Goal: Information Seeking & Learning: Learn about a topic

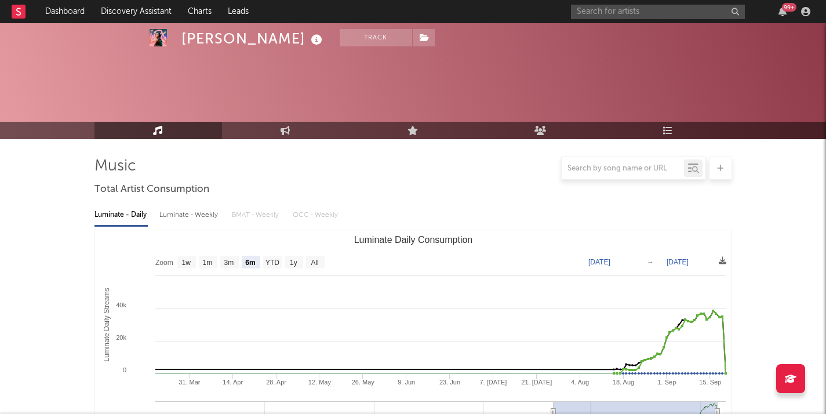
select select "6m"
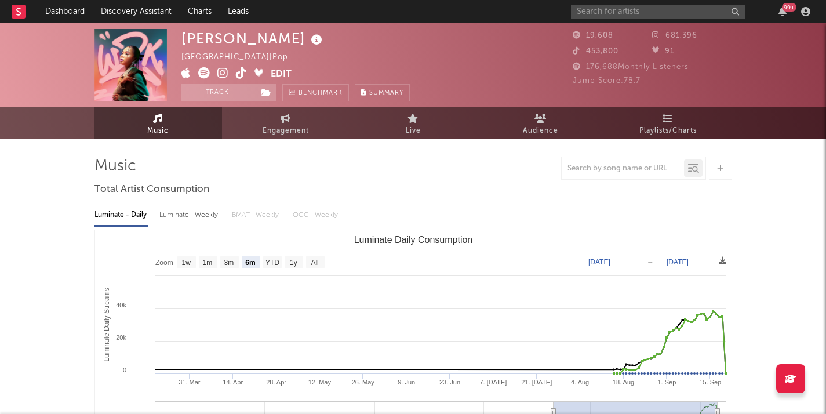
click at [19, 10] on rect at bounding box center [19, 12] width 14 height 14
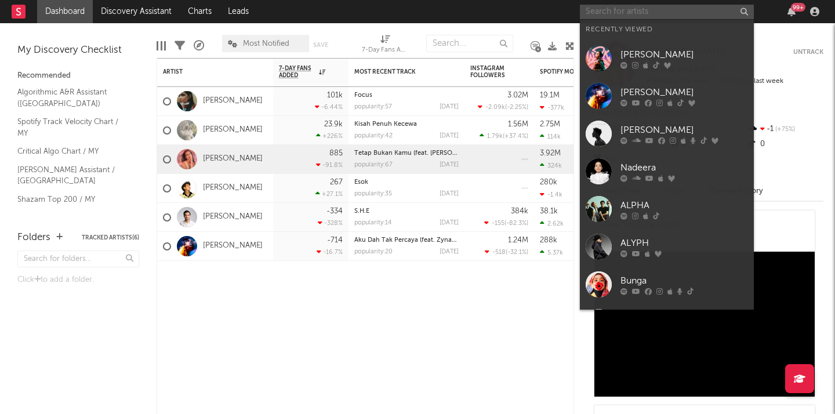
click at [663, 13] on input "text" at bounding box center [667, 12] width 174 height 14
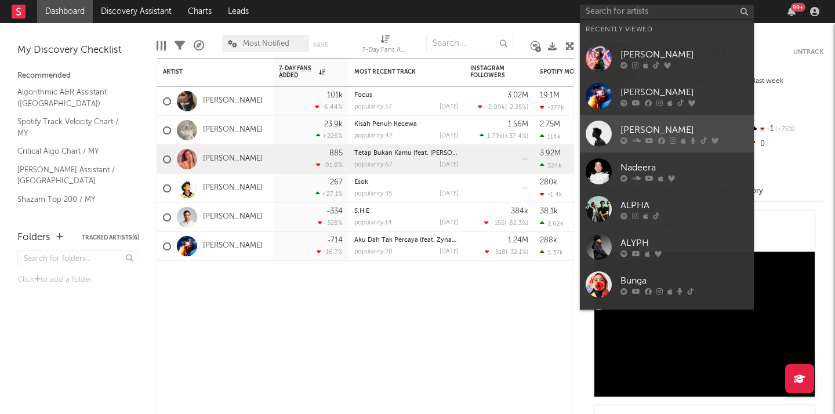
click at [682, 128] on div "[PERSON_NAME]" at bounding box center [684, 130] width 128 height 14
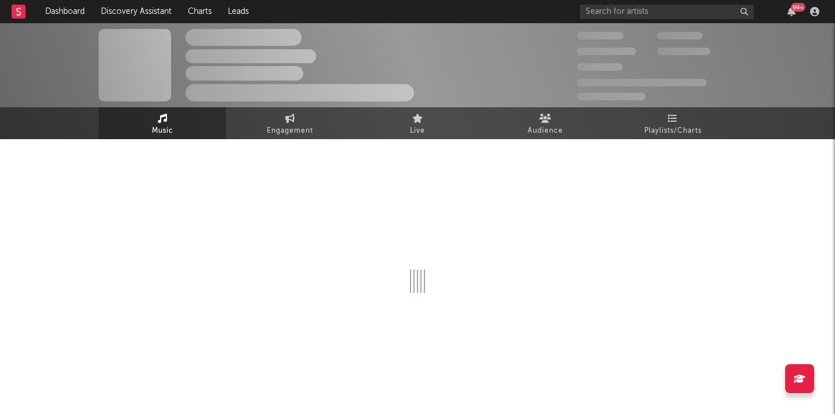
select select "6m"
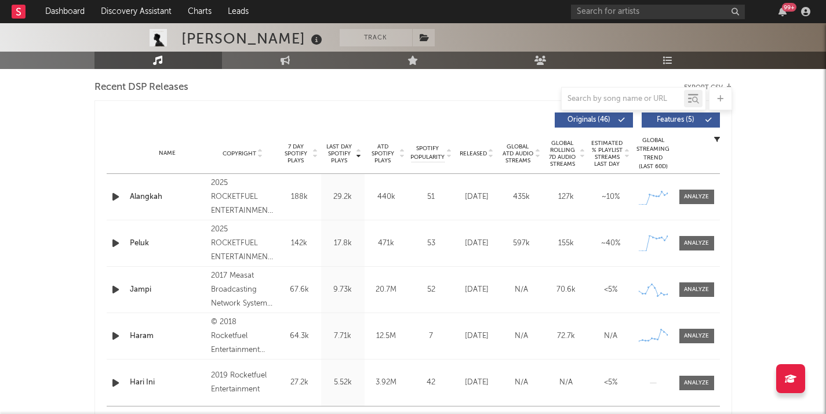
scroll to position [432, 0]
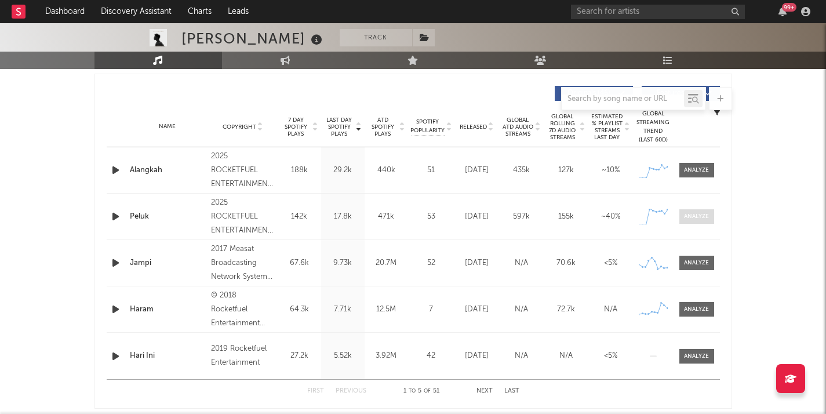
click at [691, 216] on div at bounding box center [696, 216] width 25 height 9
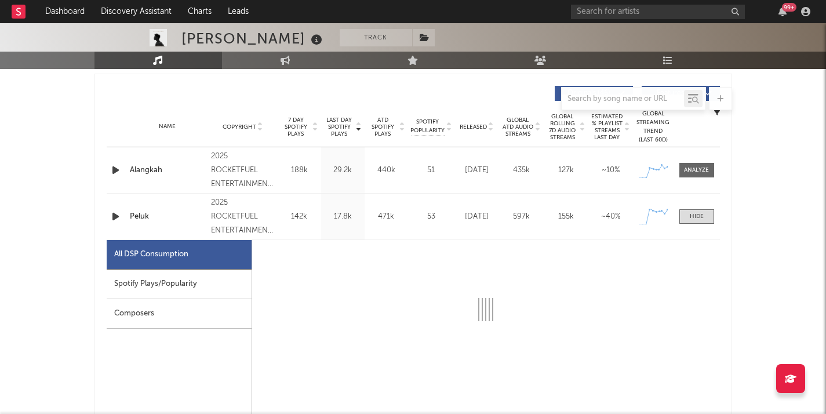
select select "1w"
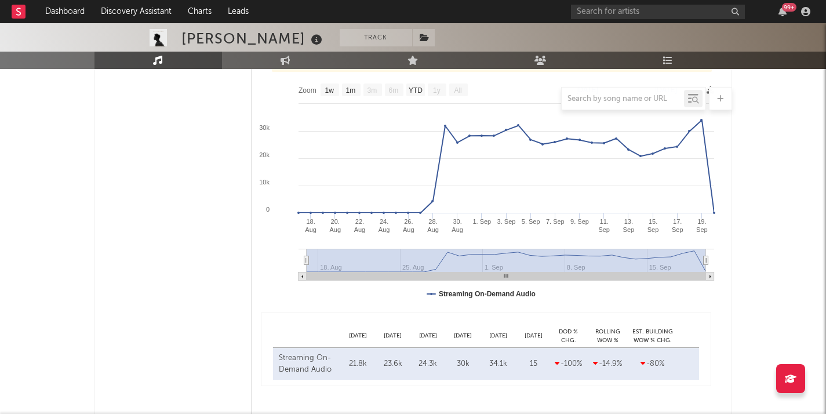
scroll to position [591, 0]
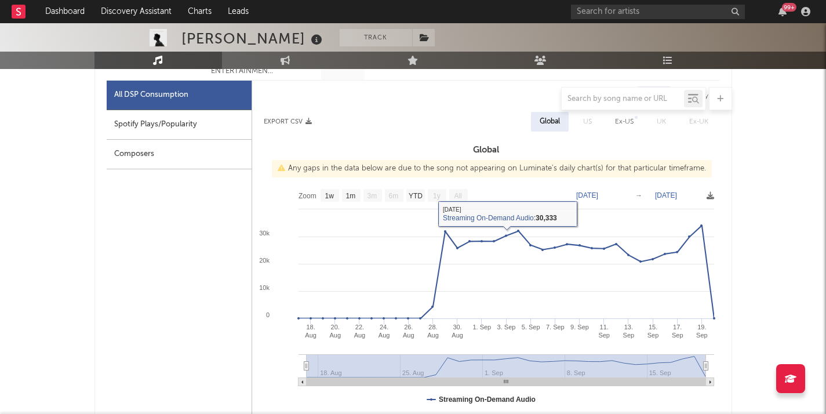
click at [135, 126] on div "Spotify Plays/Popularity" at bounding box center [179, 125] width 145 height 30
select select "1w"
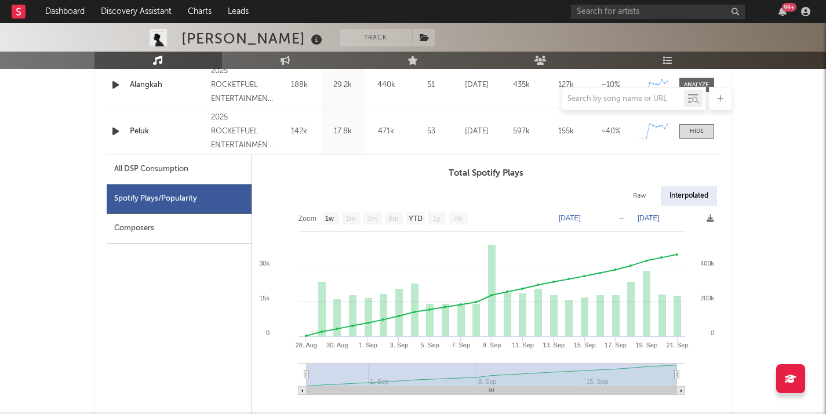
scroll to position [456, 0]
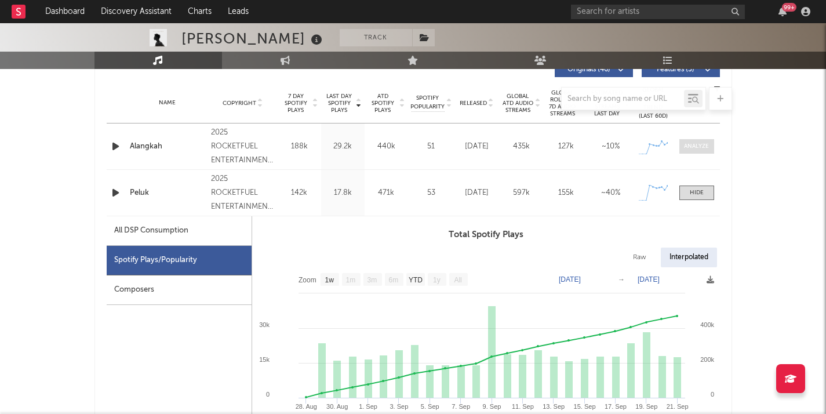
click at [693, 146] on div at bounding box center [696, 146] width 25 height 9
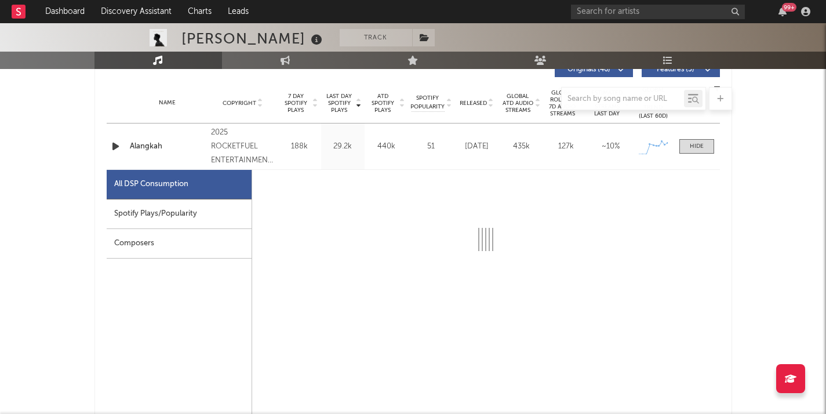
select select "1w"
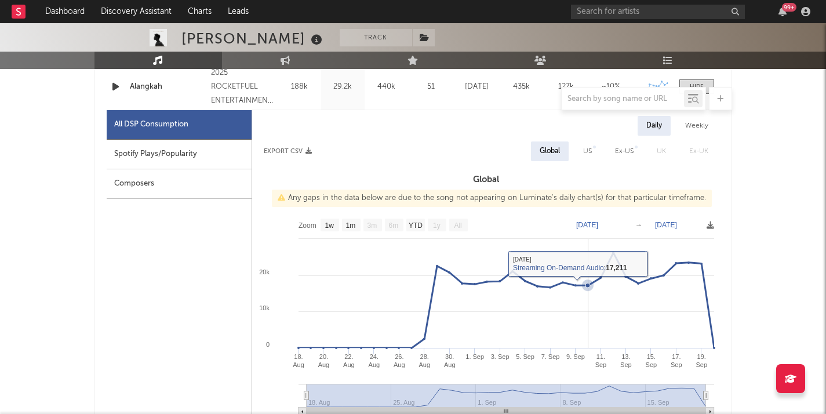
scroll to position [484, 0]
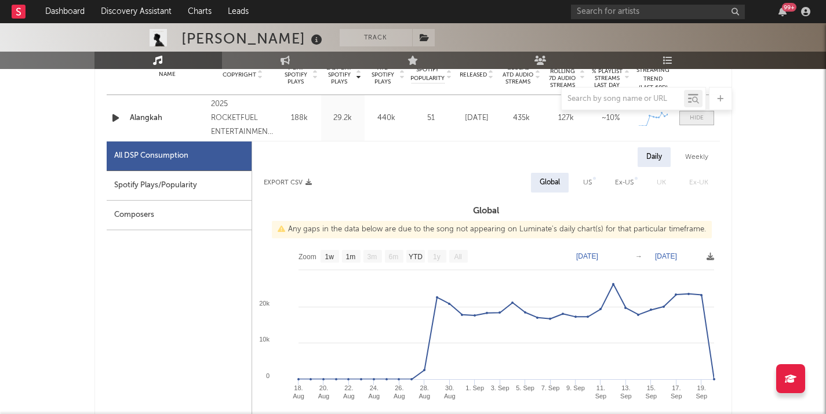
click at [690, 122] on div at bounding box center [697, 118] width 14 height 9
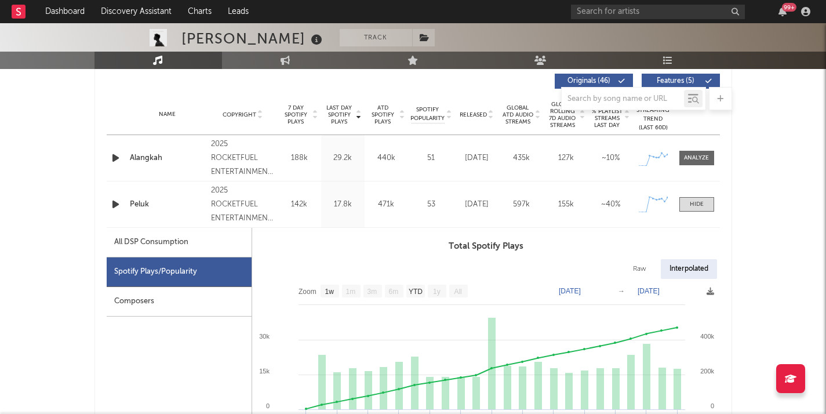
scroll to position [442, 0]
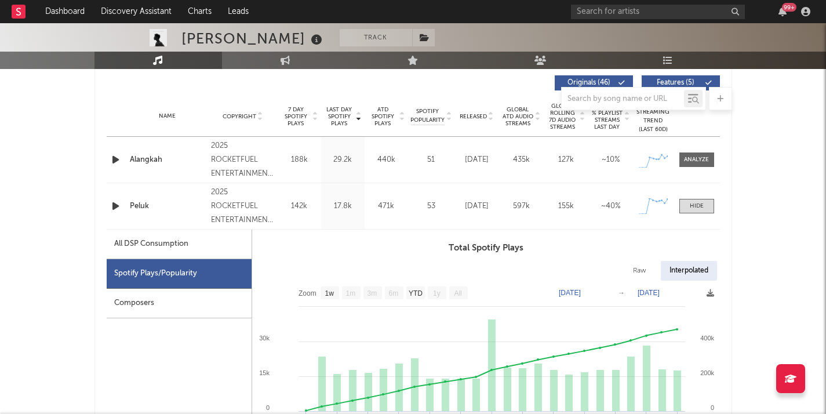
click at [203, 252] on div "All DSP Consumption" at bounding box center [179, 245] width 145 height 30
select select "1w"
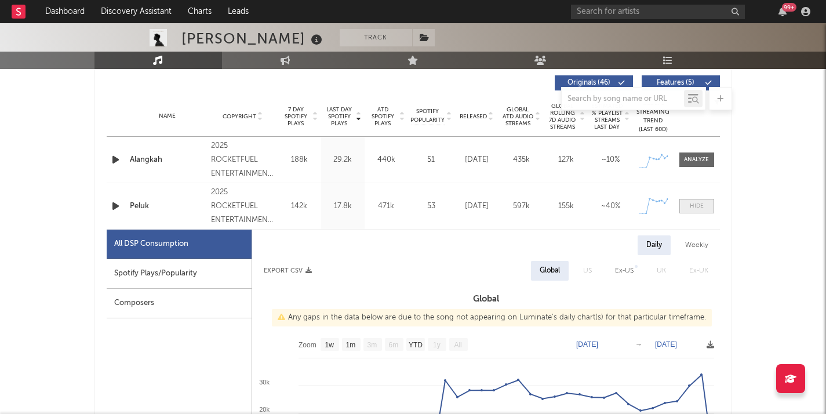
click at [695, 202] on div at bounding box center [697, 206] width 14 height 9
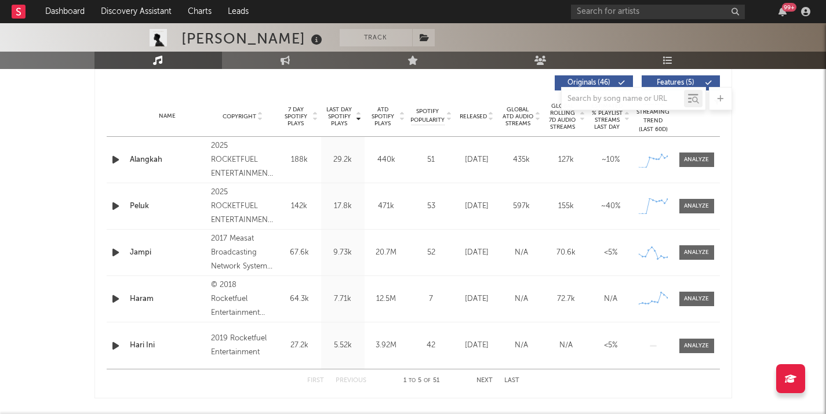
click at [337, 204] on div "17.8k" at bounding box center [343, 207] width 38 height 12
click at [140, 201] on div "Peluk" at bounding box center [168, 207] width 76 height 12
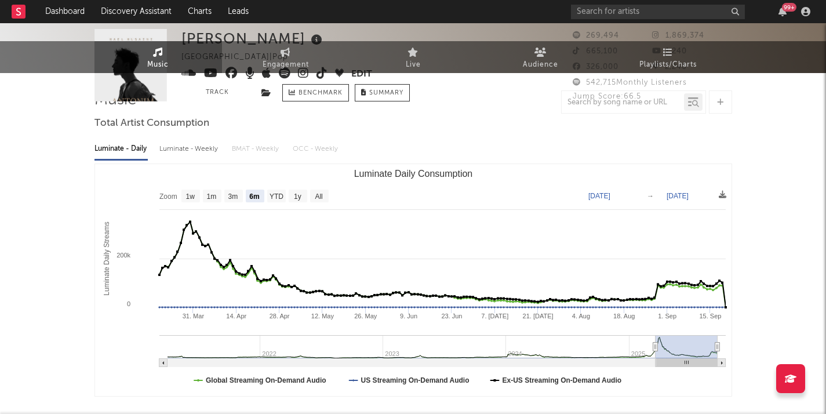
scroll to position [0, 0]
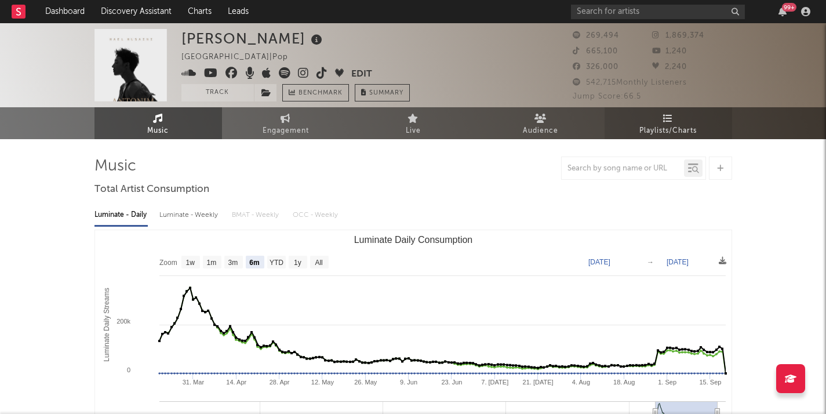
click at [668, 114] on icon at bounding box center [668, 118] width 10 height 9
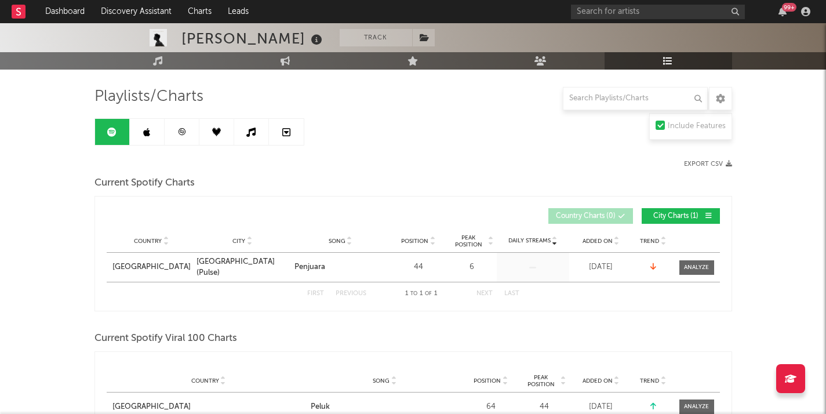
scroll to position [21, 0]
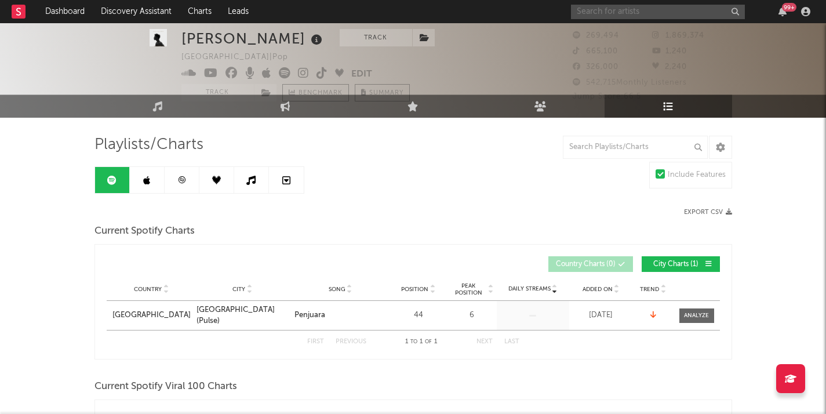
click at [613, 13] on input "text" at bounding box center [658, 12] width 174 height 14
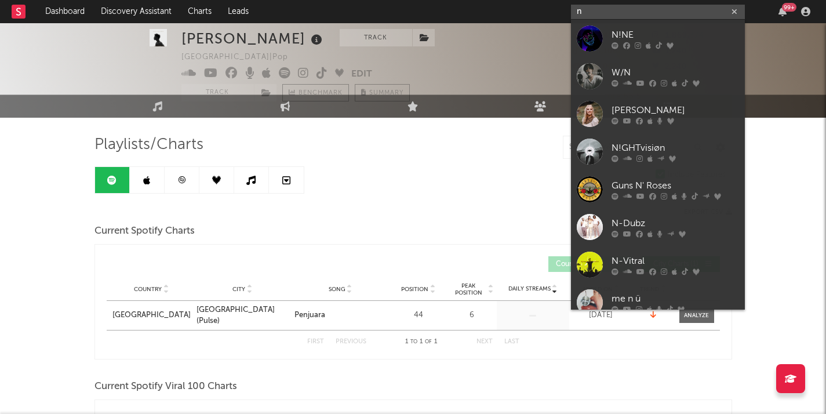
click at [684, 12] on input "n" at bounding box center [658, 12] width 174 height 14
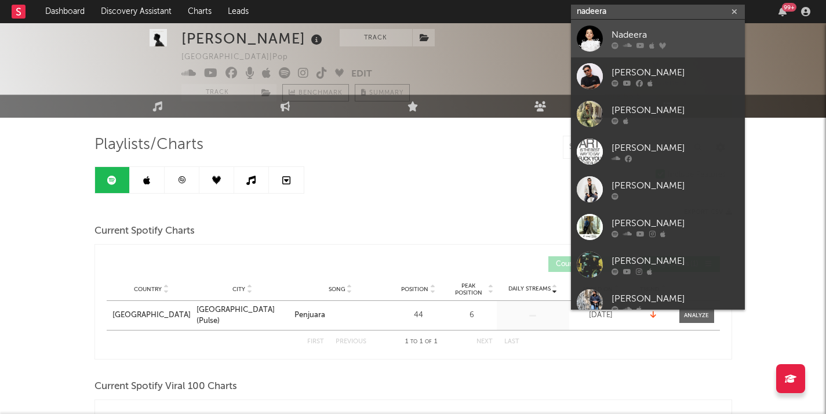
type input "nadeera"
click at [677, 32] on div "Nadeera" at bounding box center [675, 35] width 128 height 14
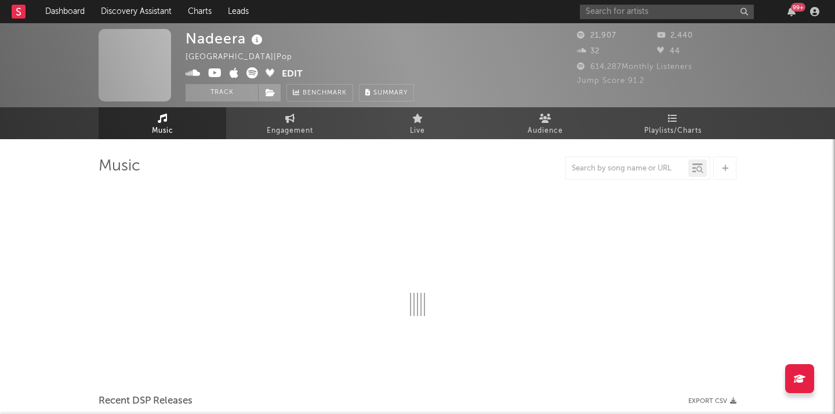
select select "6m"
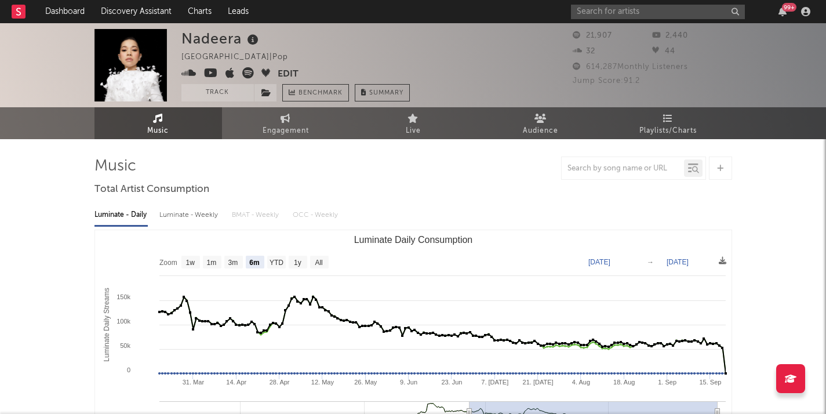
select select "6m"
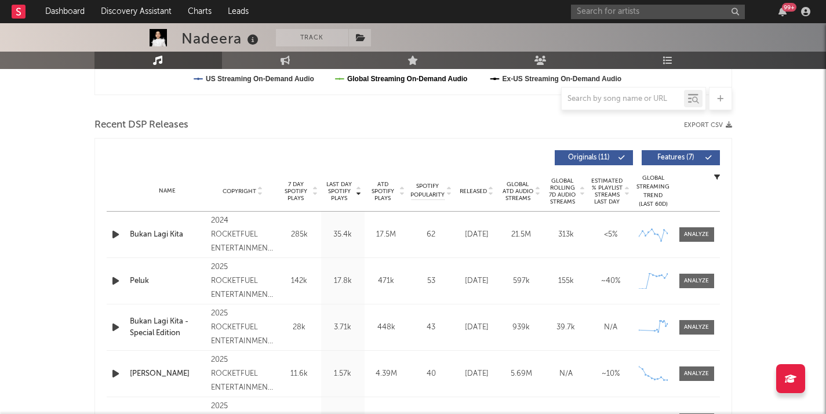
scroll to position [214, 0]
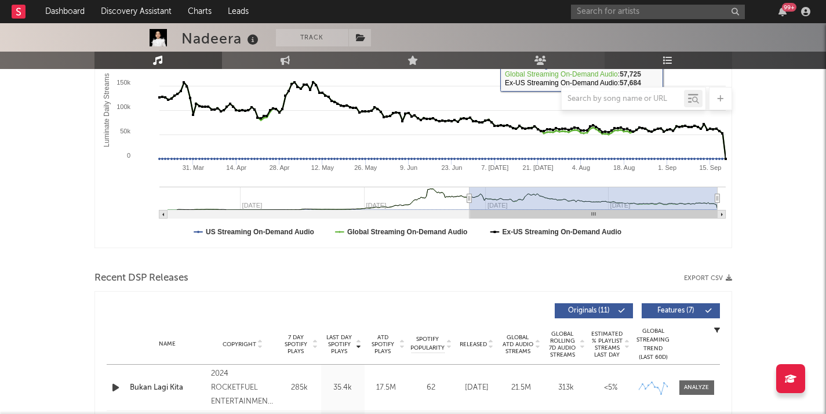
click at [679, 57] on link "Playlists/Charts" at bounding box center [668, 60] width 128 height 17
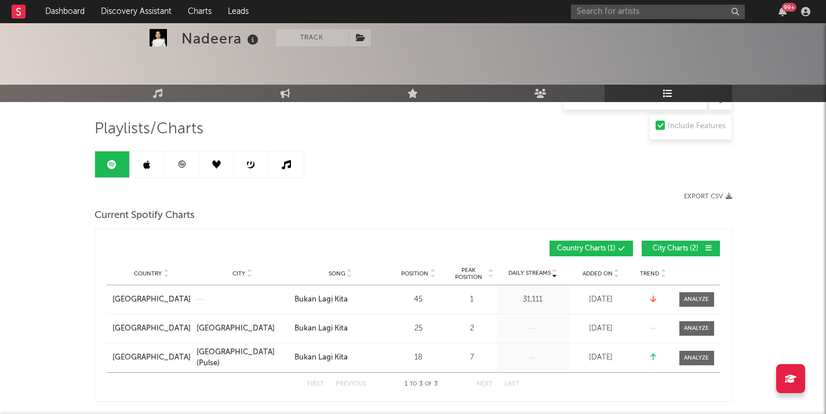
scroll to position [93, 0]
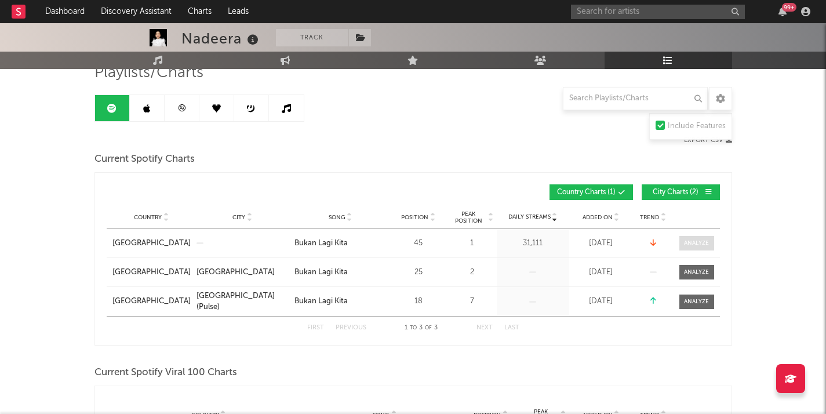
click at [711, 238] on span at bounding box center [696, 243] width 35 height 14
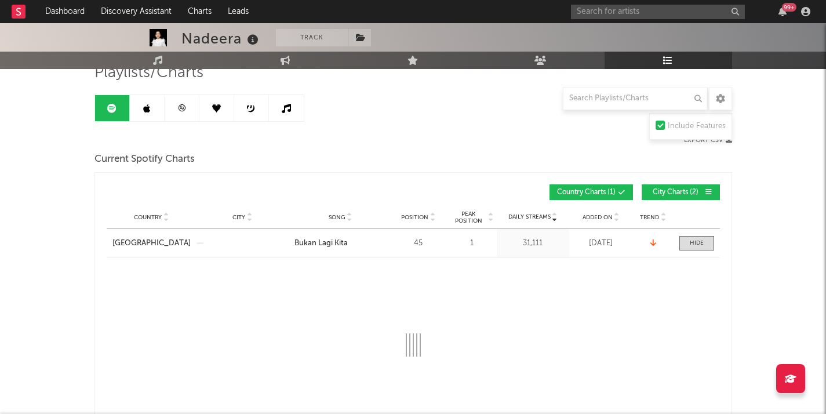
select select "6m"
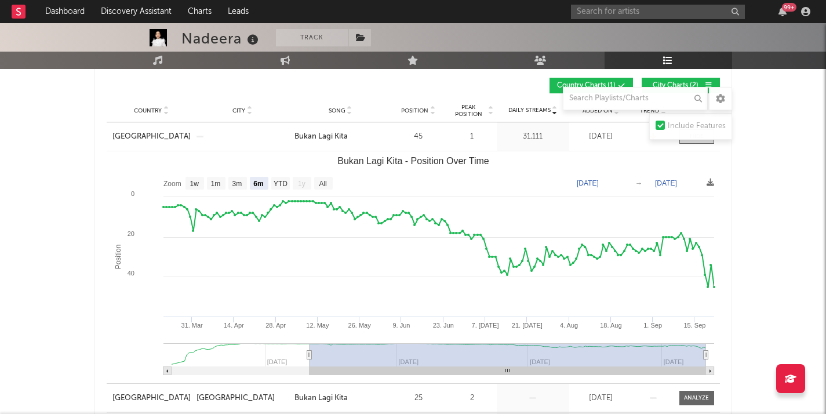
scroll to position [190, 0]
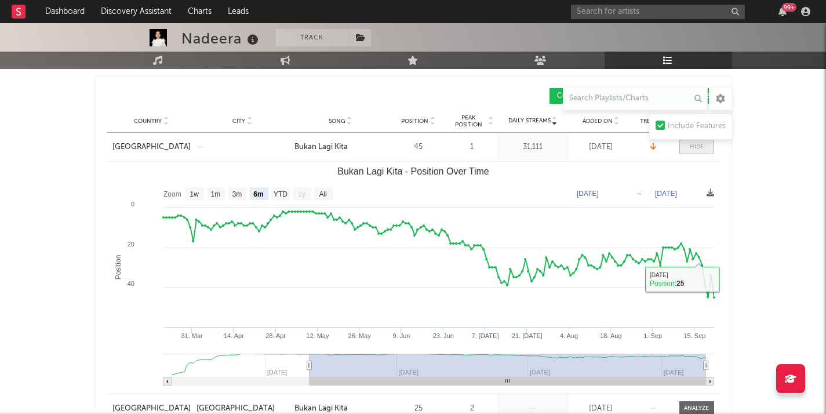
click at [693, 148] on div at bounding box center [697, 147] width 14 height 9
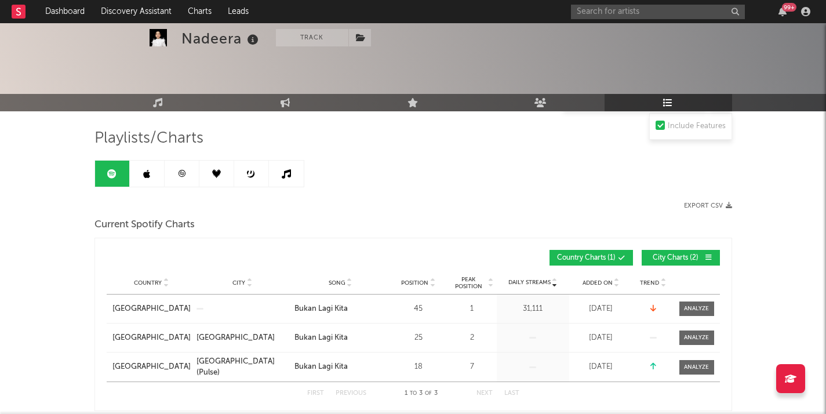
scroll to position [0, 0]
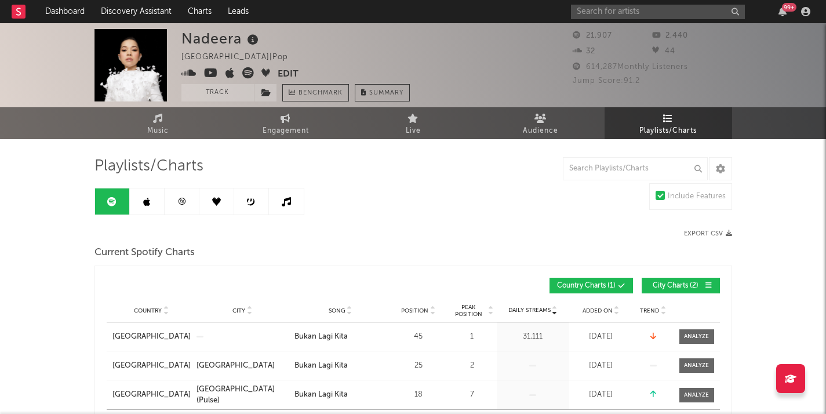
click at [151, 203] on link at bounding box center [147, 201] width 35 height 26
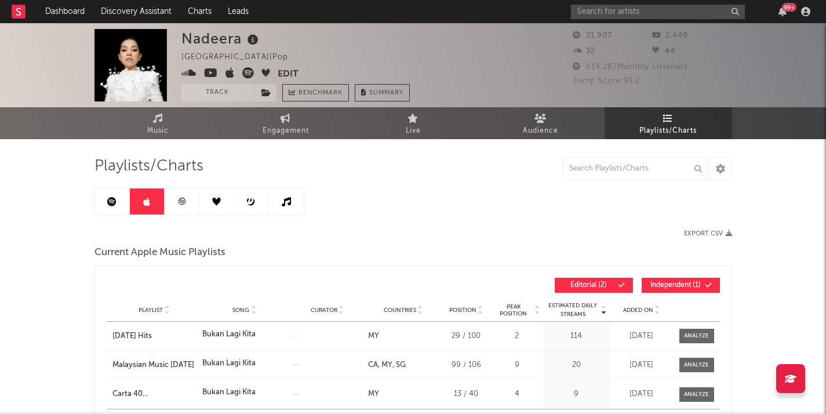
click at [101, 195] on link at bounding box center [112, 201] width 35 height 26
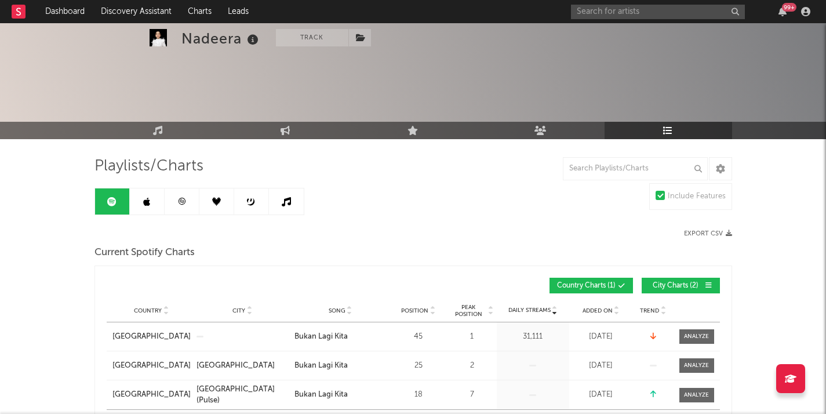
scroll to position [105, 0]
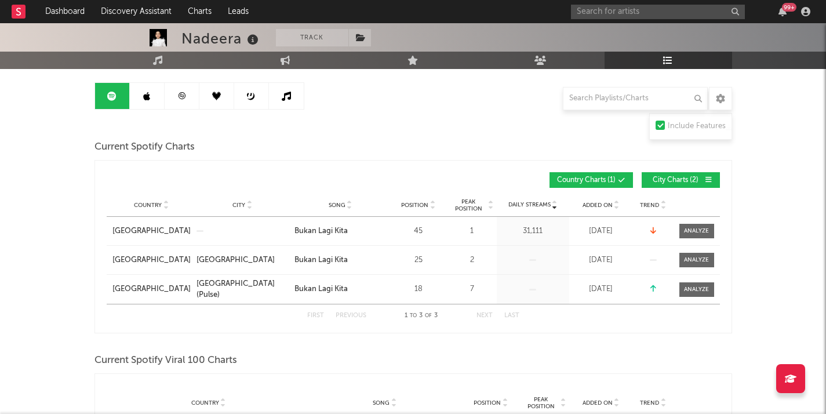
click at [155, 95] on link at bounding box center [147, 96] width 35 height 26
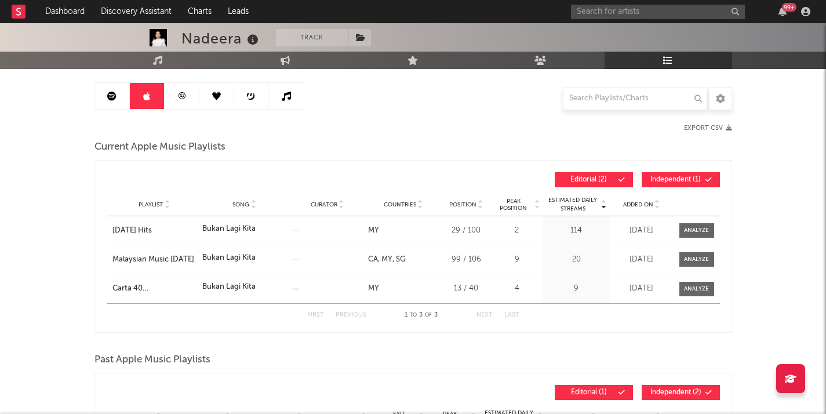
click at [121, 92] on link at bounding box center [112, 96] width 35 height 26
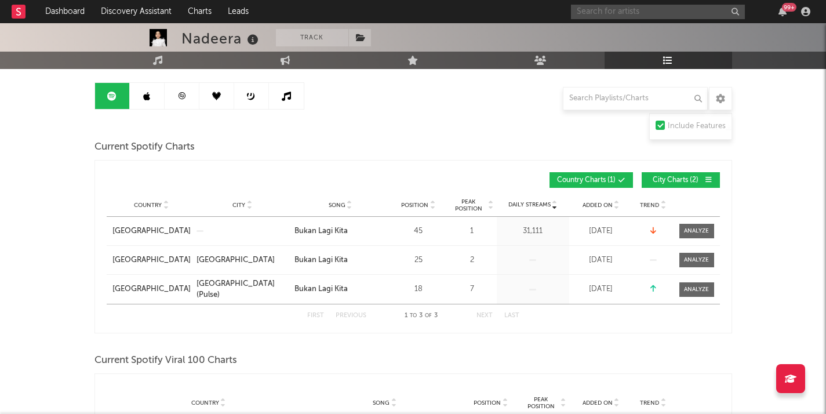
click at [598, 6] on input "text" at bounding box center [658, 12] width 174 height 14
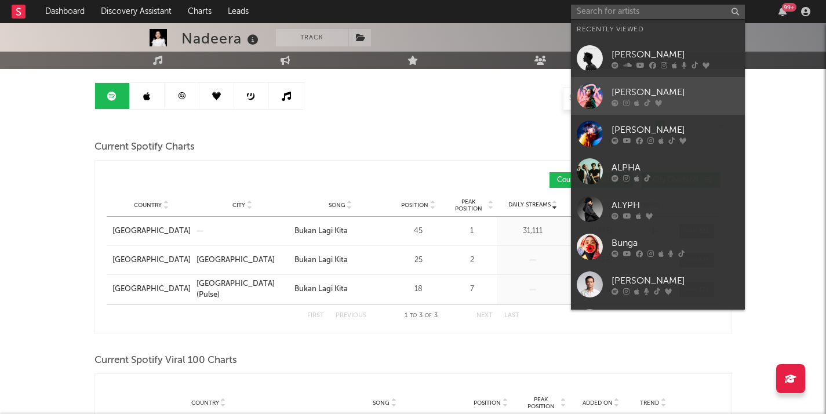
click at [635, 86] on div "[PERSON_NAME]" at bounding box center [675, 92] width 128 height 14
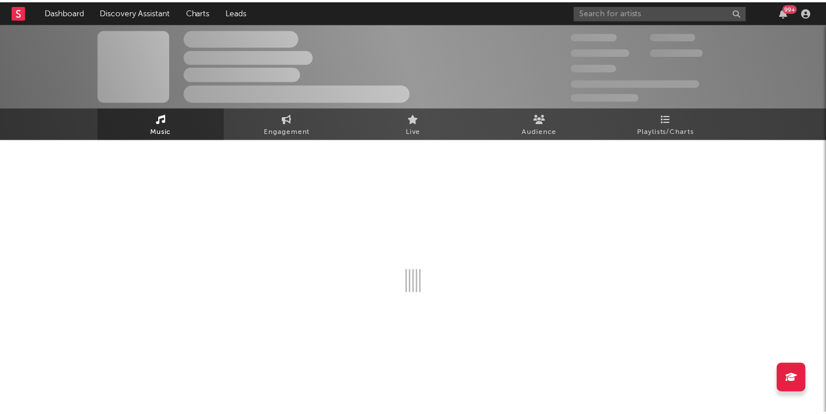
select select "6m"
